Goal: Task Accomplishment & Management: Complete application form

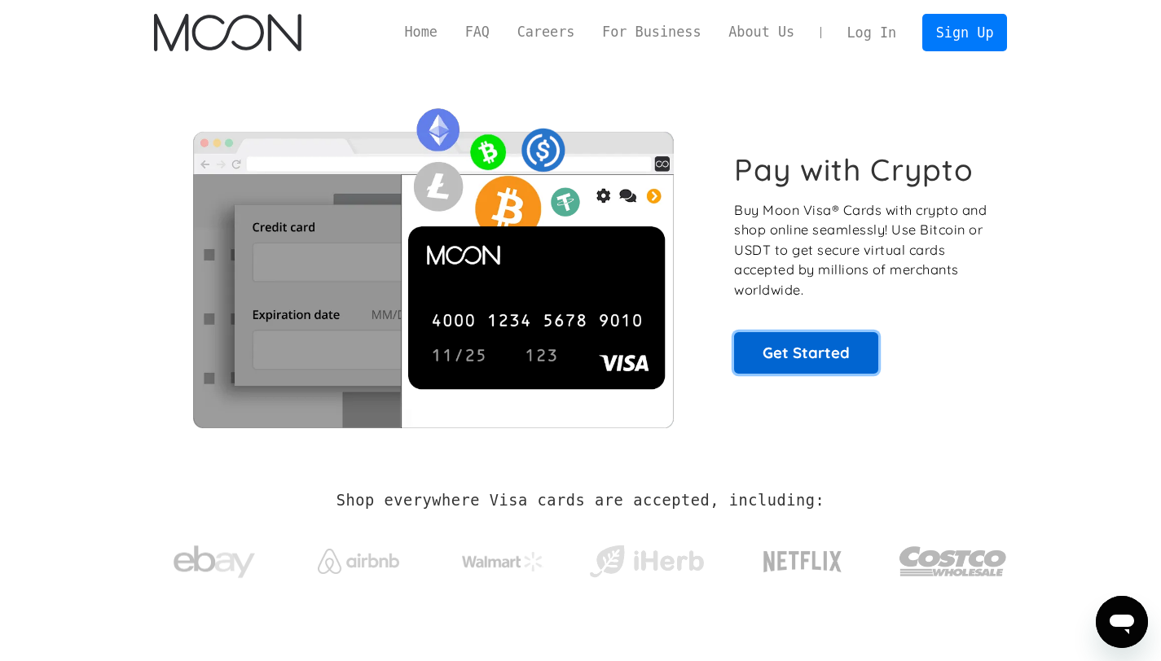
click at [809, 348] on link "Get Started" at bounding box center [806, 352] width 144 height 41
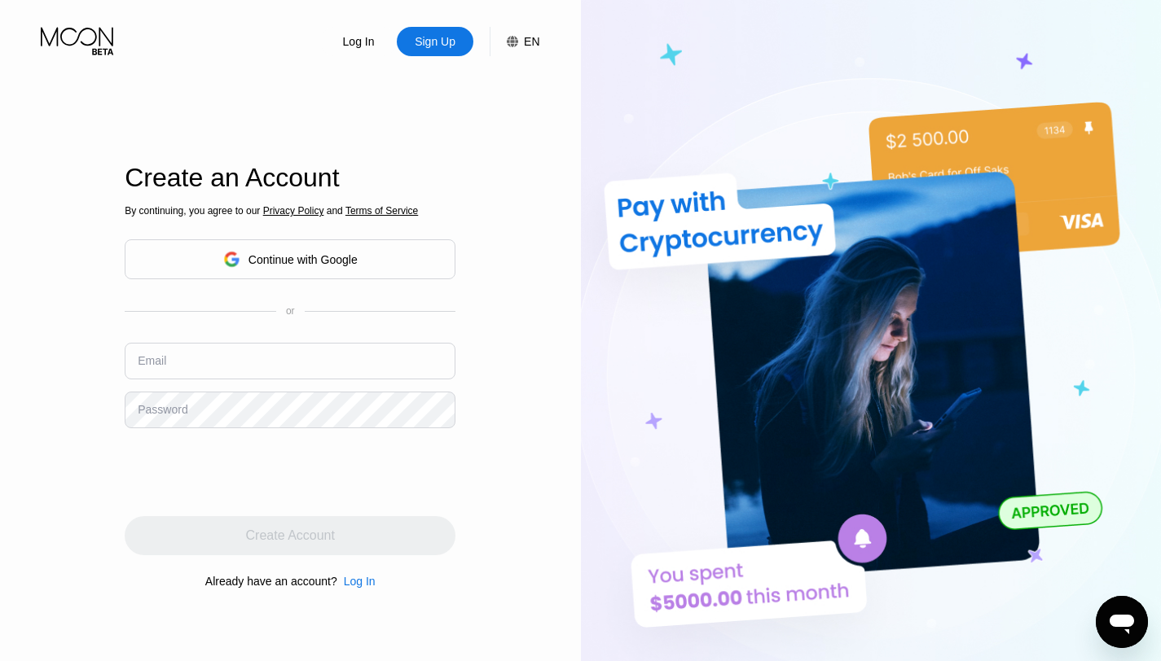
scroll to position [3, 0]
click at [265, 257] on div "Continue with Google" at bounding box center [302, 259] width 109 height 13
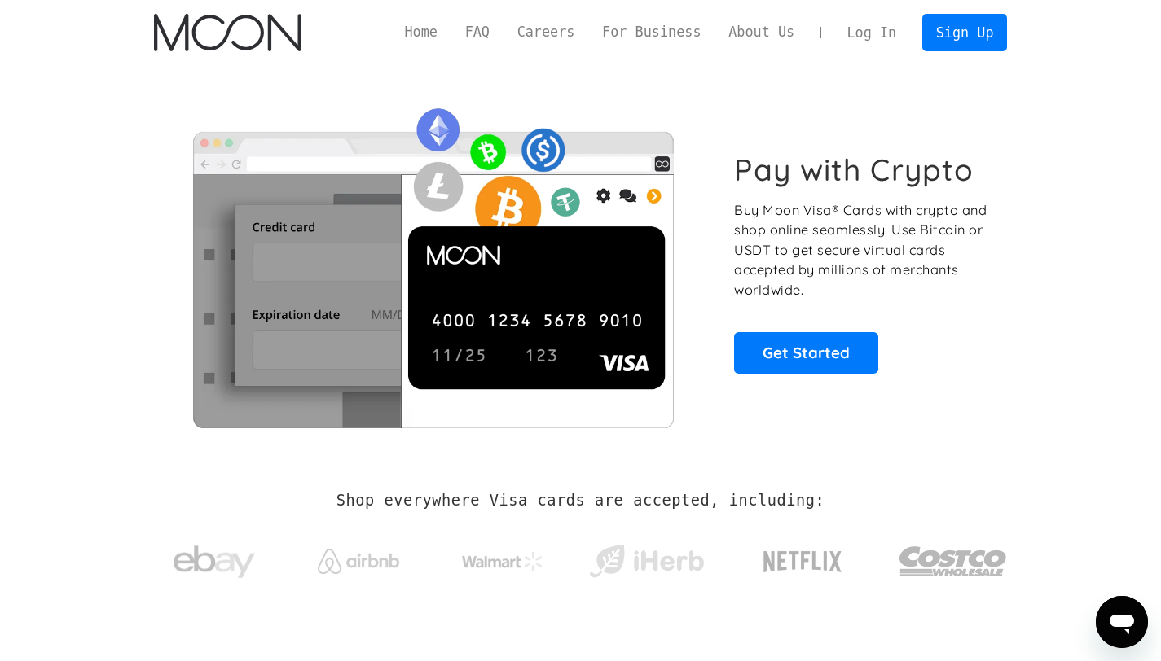
click at [892, 33] on link "Log In" at bounding box center [871, 33] width 77 height 36
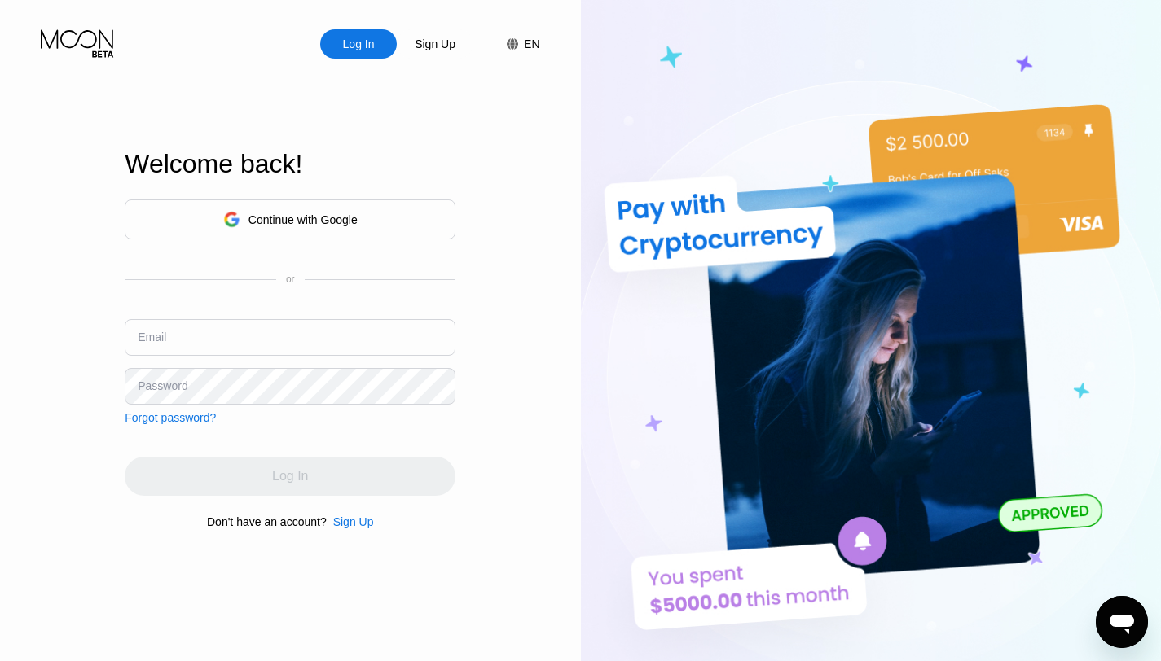
click at [285, 204] on div "Continue with Google" at bounding box center [290, 220] width 331 height 40
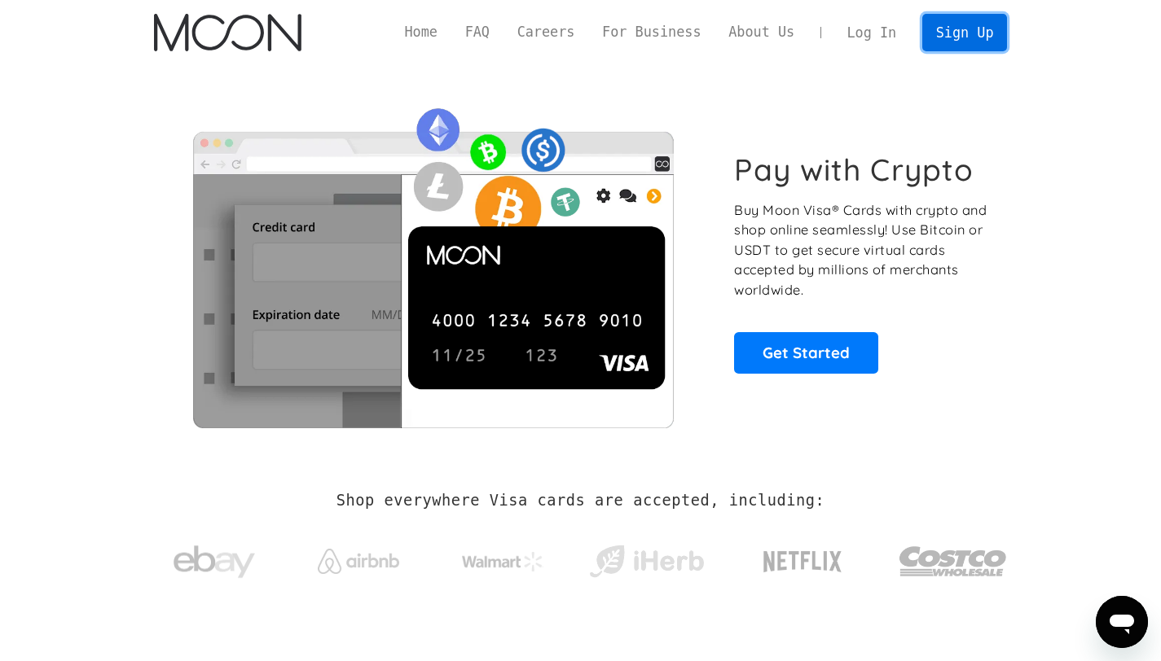
click at [938, 37] on link "Sign Up" at bounding box center [964, 32] width 85 height 37
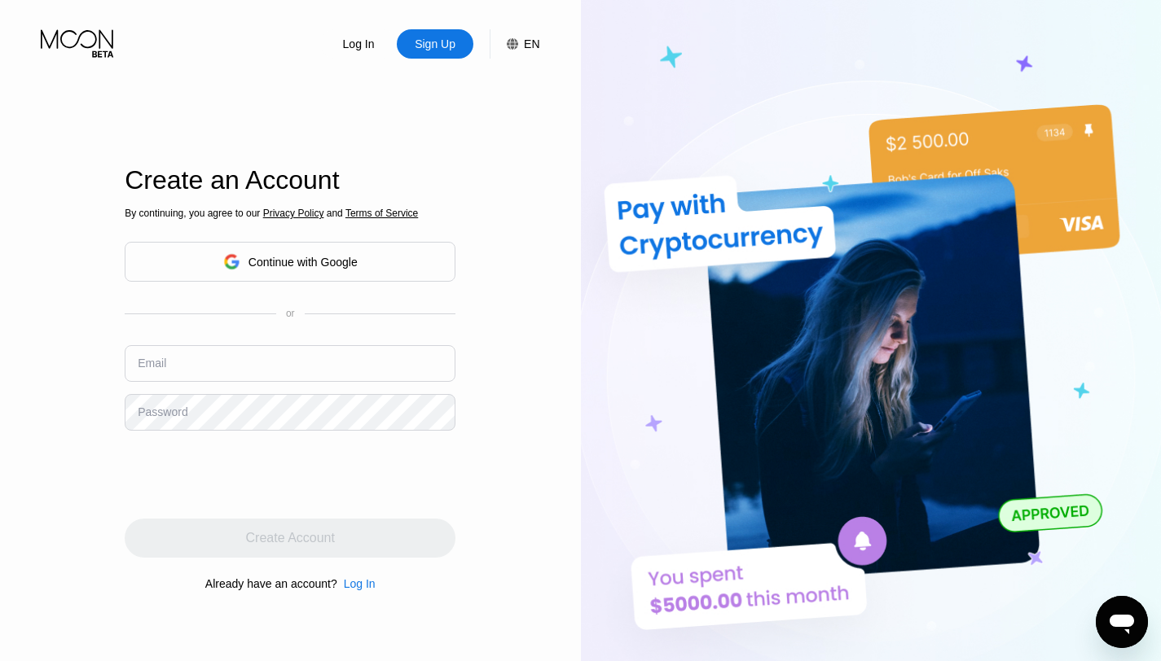
click at [354, 247] on div "Continue with Google" at bounding box center [290, 262] width 331 height 40
